Goal: Task Accomplishment & Management: Manage account settings

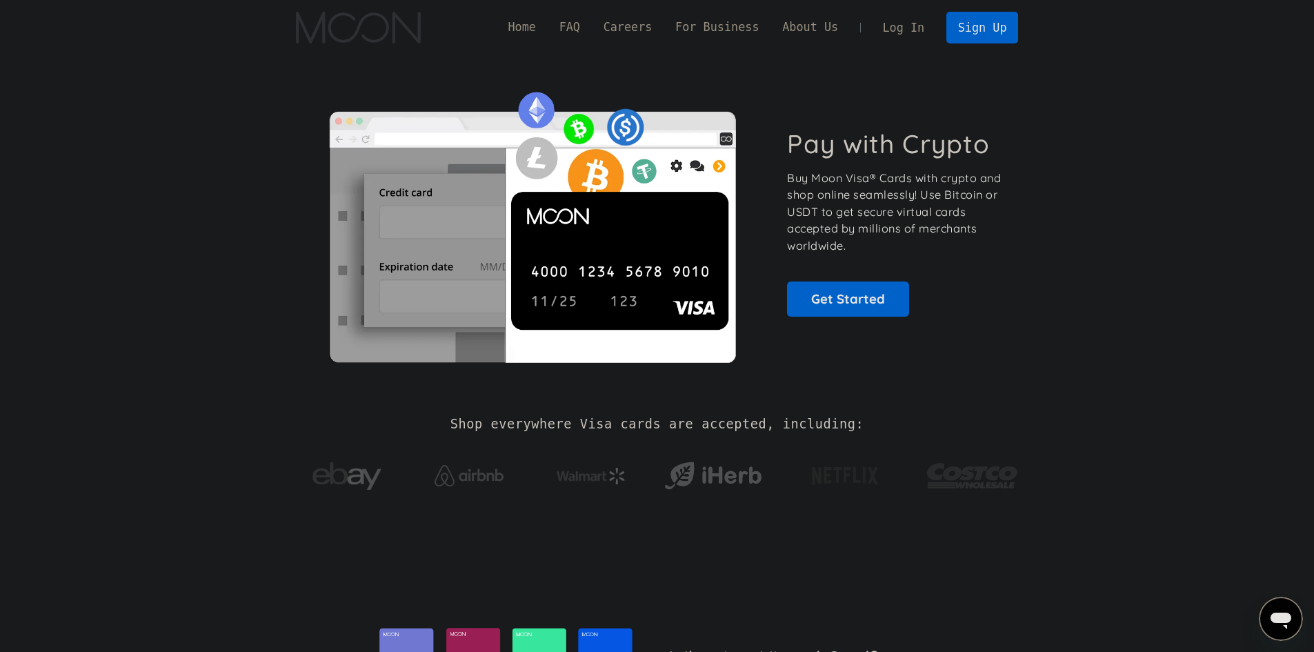
click at [898, 29] on link "Log In" at bounding box center [903, 27] width 65 height 30
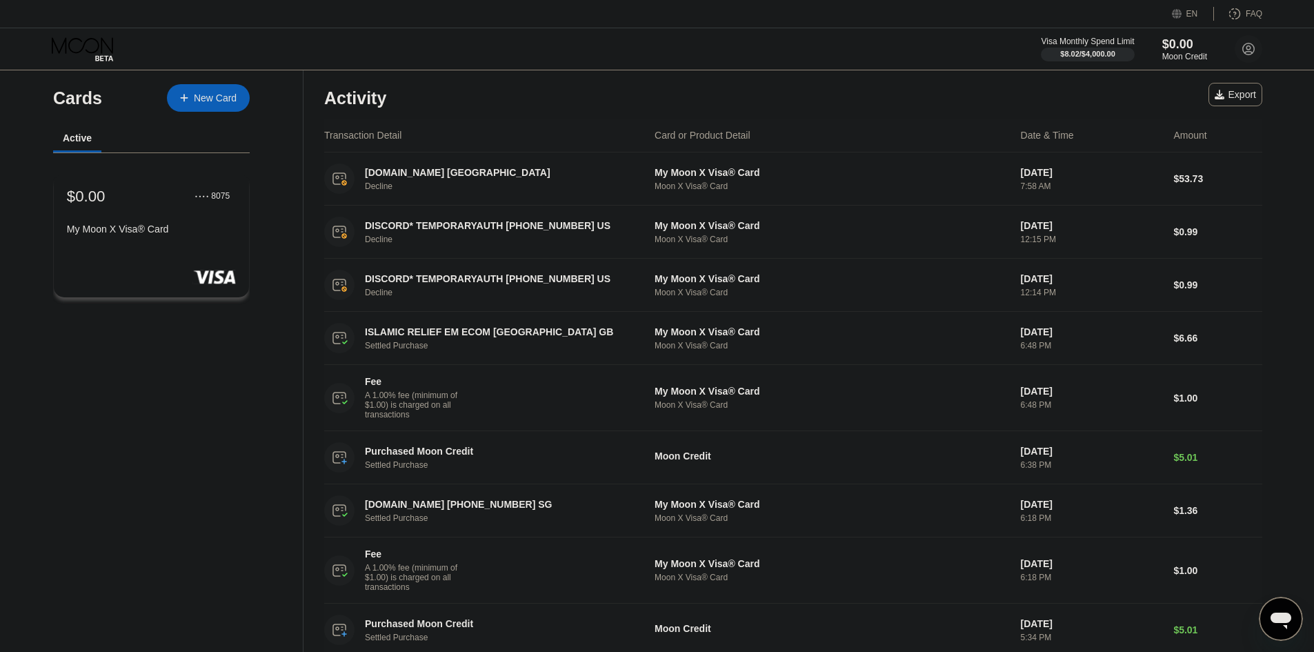
click at [148, 223] on div "$0.00 ● ● ● ● 8075 My Moon X Visa® Card" at bounding box center [151, 213] width 169 height 53
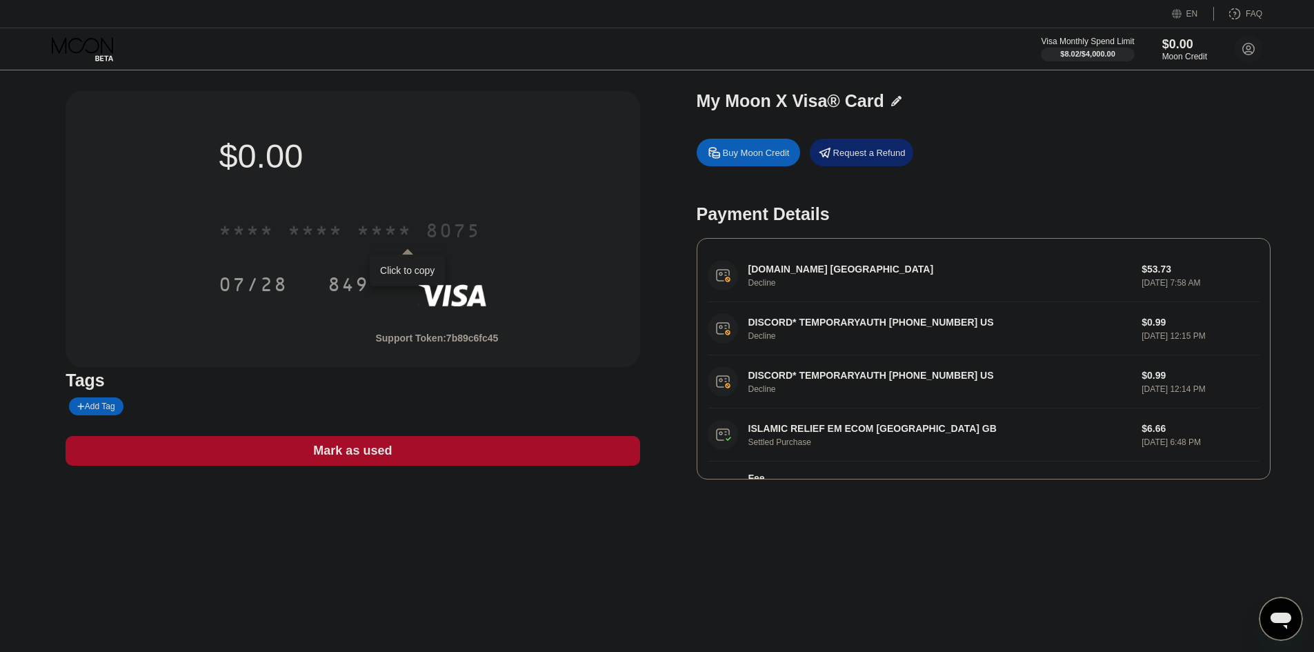
click at [332, 231] on div "* * * *" at bounding box center [315, 232] width 55 height 22
click at [362, 287] on div "849" at bounding box center [348, 286] width 41 height 22
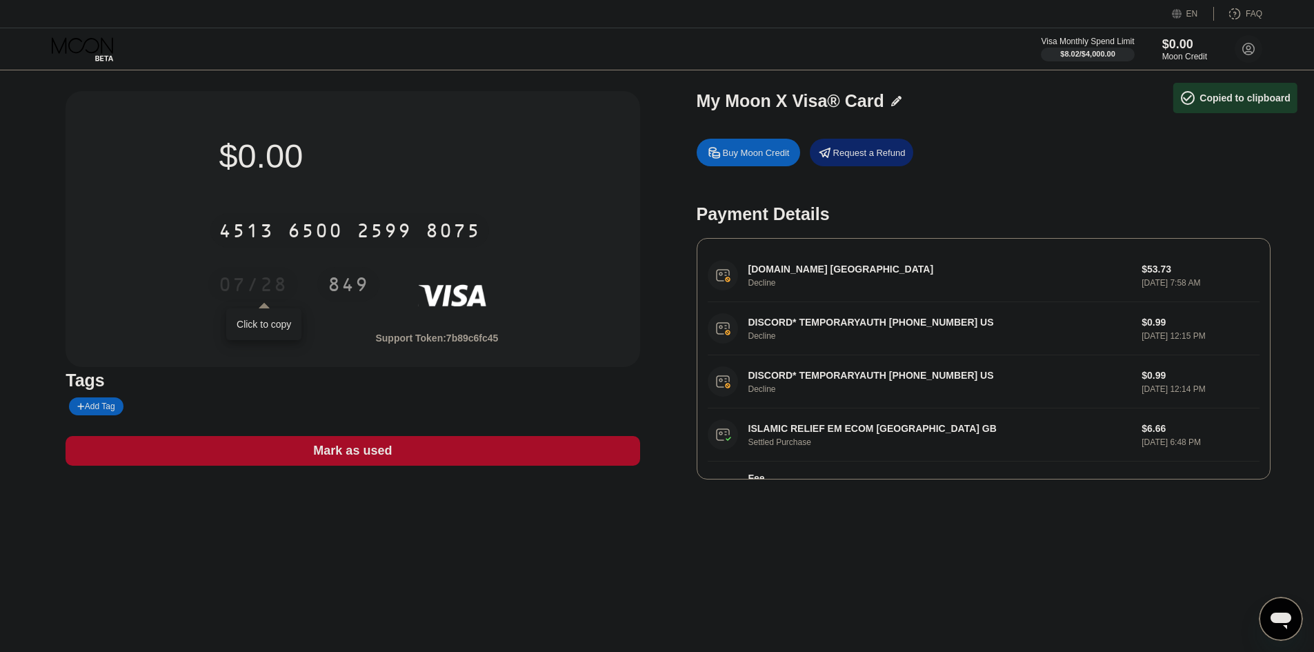
click at [288, 282] on div "07/28" at bounding box center [253, 286] width 69 height 22
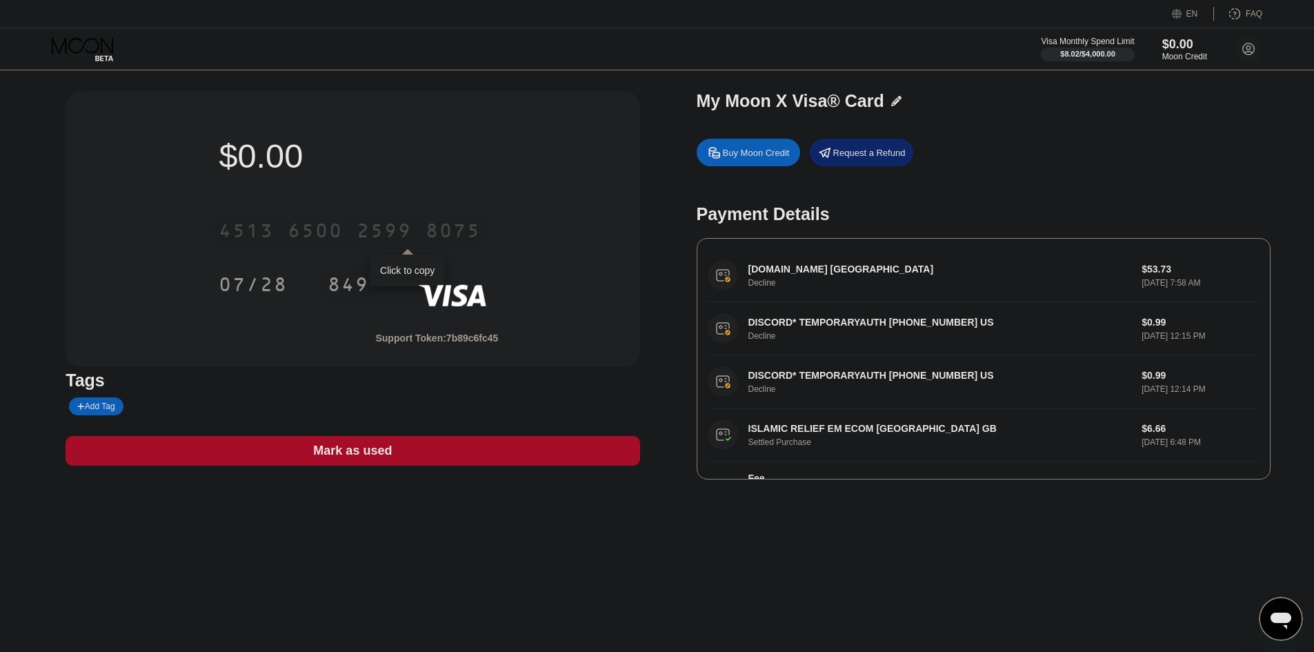
click at [359, 224] on div "2599" at bounding box center [384, 232] width 55 height 22
click at [290, 250] on div "* * * * * * * * * * * * 8075" at bounding box center [353, 226] width 268 height 47
click at [308, 235] on div "* * * *" at bounding box center [315, 232] width 55 height 22
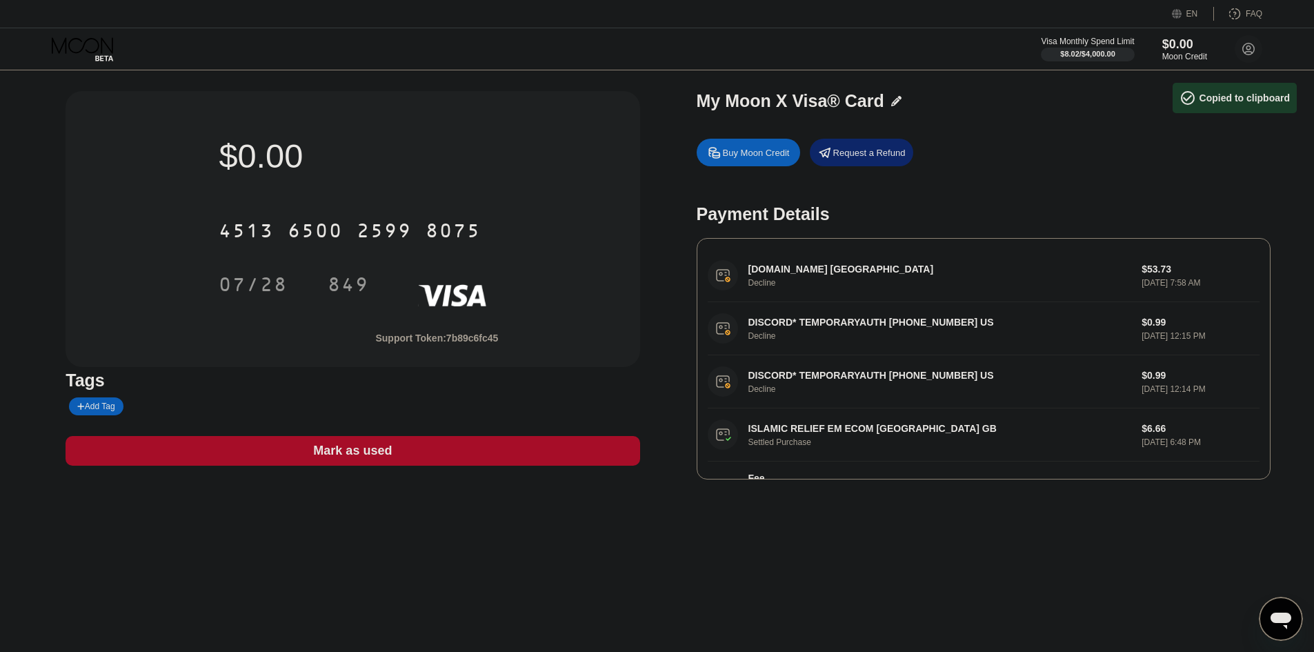
click at [304, 283] on div "07/28" at bounding box center [264, 284] width 90 height 34
click at [285, 291] on div "07/28" at bounding box center [253, 286] width 69 height 22
